Goal: Obtain resource: Download file/media

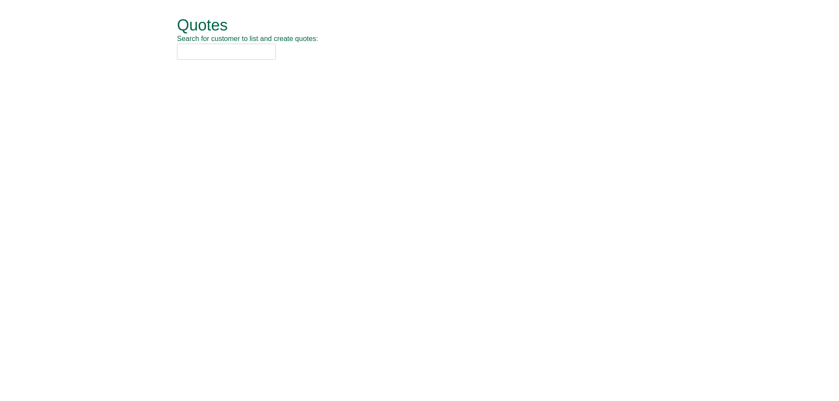
click at [201, 54] on input "text" at bounding box center [226, 52] width 99 height 16
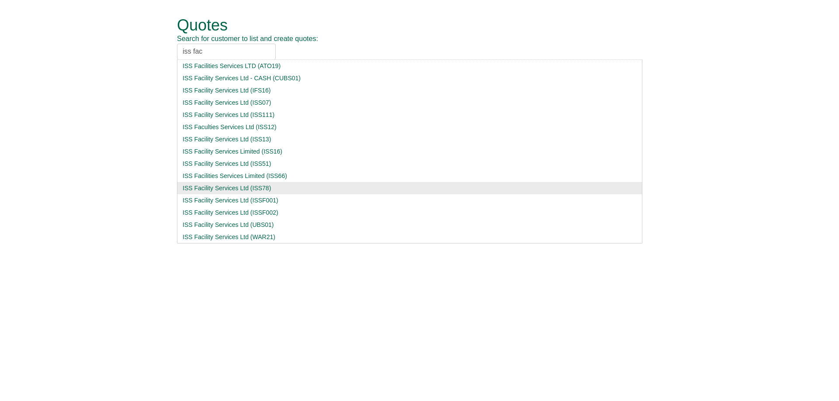
type input "iss fac"
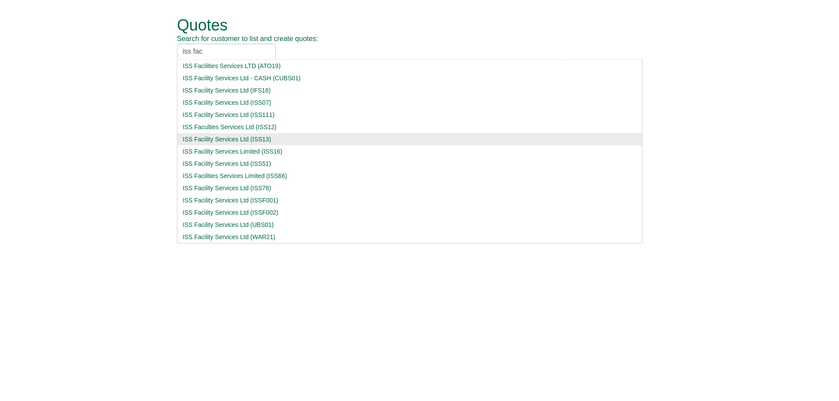
click at [266, 142] on div "ISS Facility Services Ltd (ISS13)" at bounding box center [410, 139] width 454 height 9
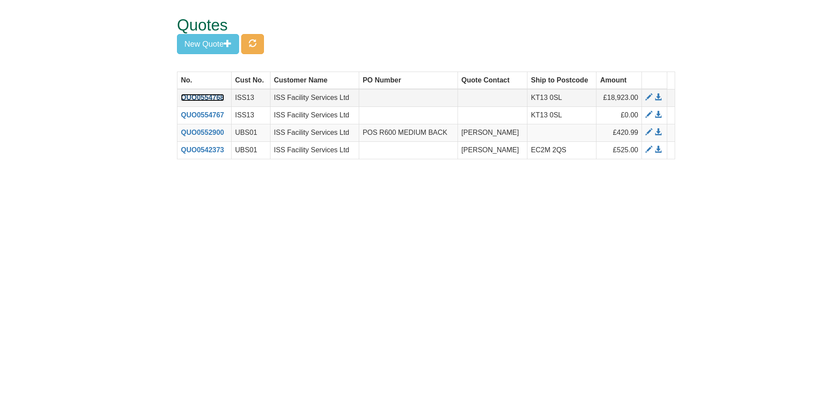
click at [214, 98] on link "QUO0554768" at bounding box center [202, 97] width 43 height 7
click at [200, 100] on link "QUO0554768" at bounding box center [202, 97] width 43 height 7
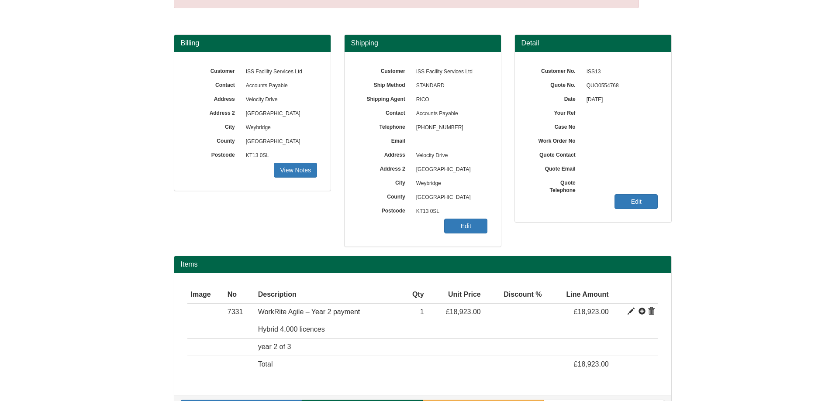
scroll to position [76, 0]
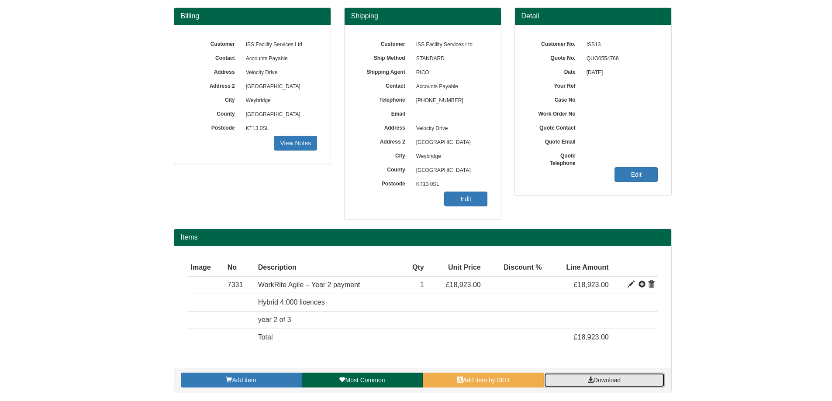
click at [597, 379] on span "Download" at bounding box center [607, 380] width 27 height 7
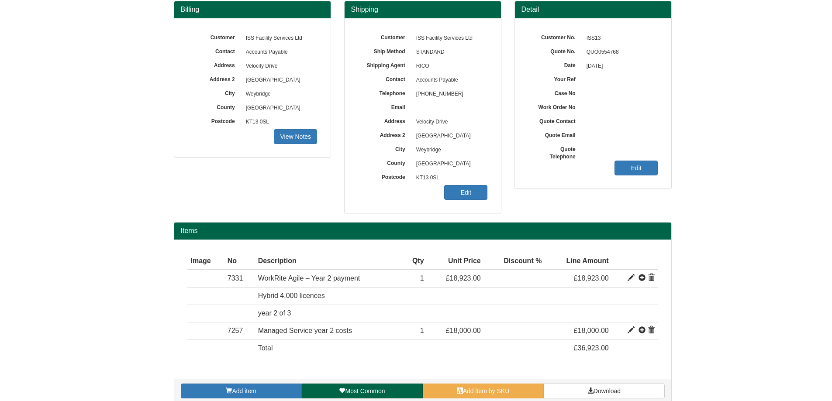
scroll to position [94, 0]
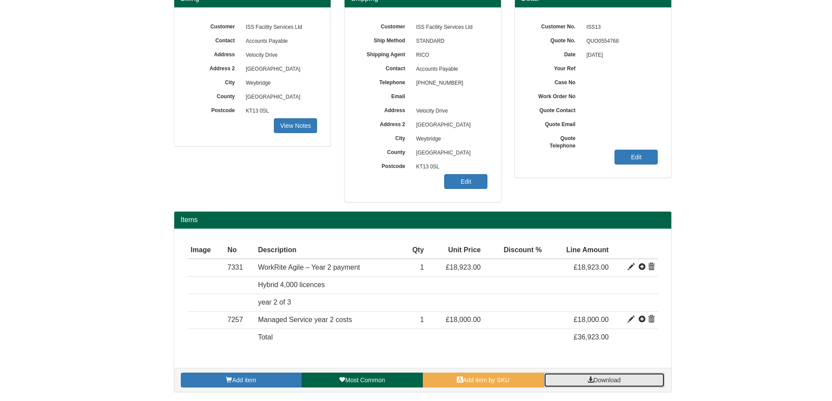
click at [636, 378] on link "Download" at bounding box center [604, 380] width 121 height 15
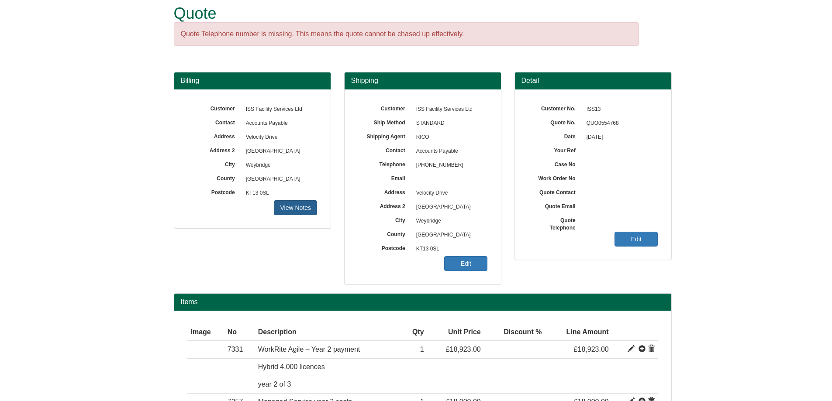
scroll to position [0, 0]
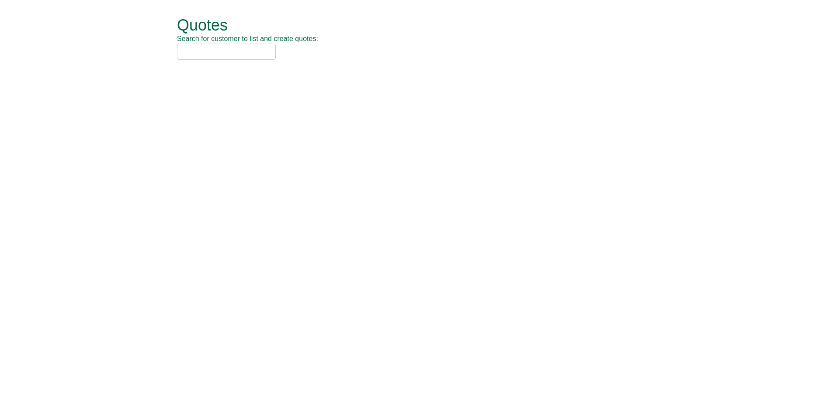
click at [228, 55] on input "text" at bounding box center [226, 52] width 99 height 16
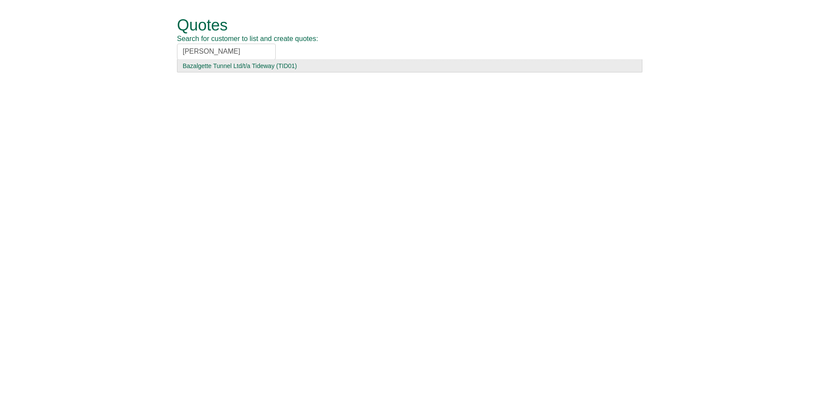
type input "[PERSON_NAME]"
click at [305, 70] on div "Bazalgette Tunnel Ltd/t/a Tideway (TID01)" at bounding box center [410, 66] width 454 height 9
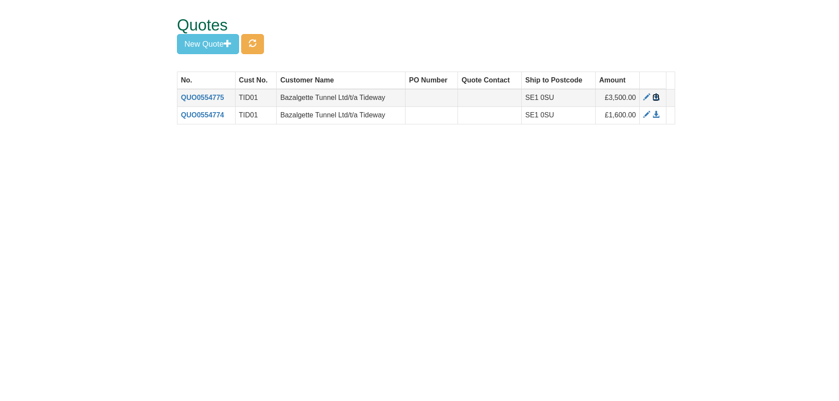
click at [656, 97] on span at bounding box center [655, 97] width 7 height 7
click at [653, 114] on span at bounding box center [655, 114] width 7 height 7
